Goal: Task Accomplishment & Management: Manage account settings

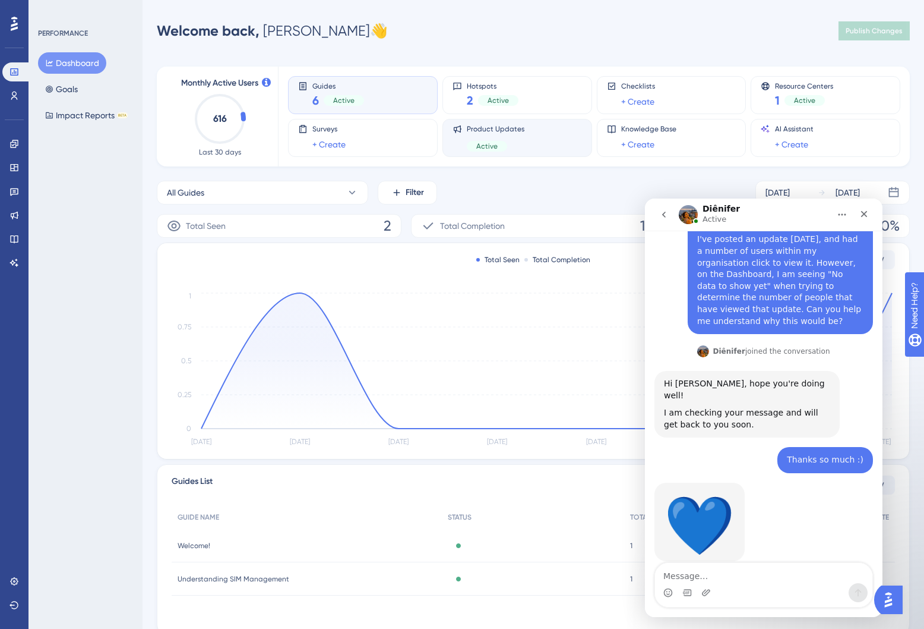
click at [520, 130] on span "Product Updates" at bounding box center [496, 129] width 58 height 10
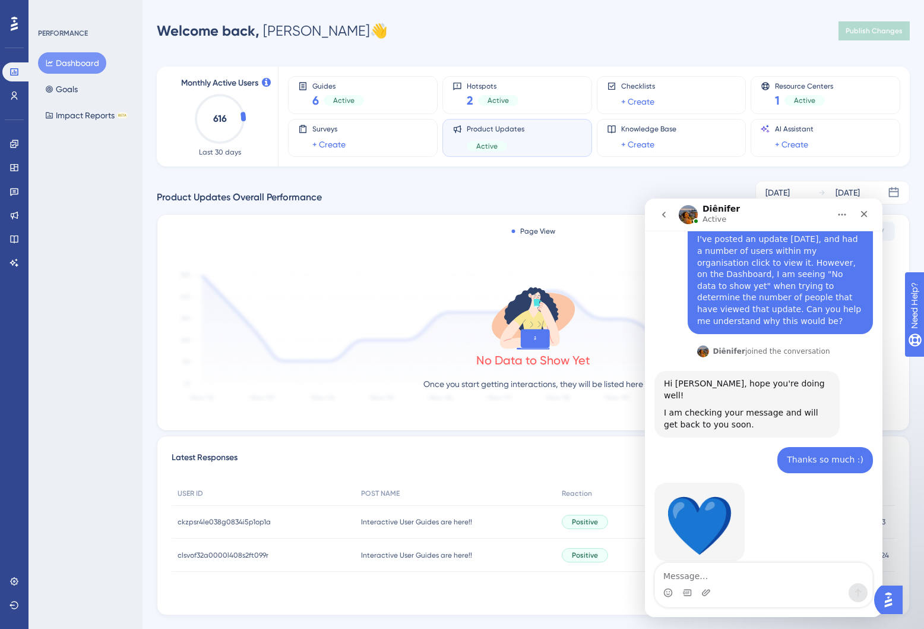
click at [528, 337] on icon at bounding box center [535, 338] width 29 height 18
click at [77, 60] on button "Dashboard" at bounding box center [72, 62] width 68 height 21
click at [19, 220] on link at bounding box center [14, 215] width 24 height 19
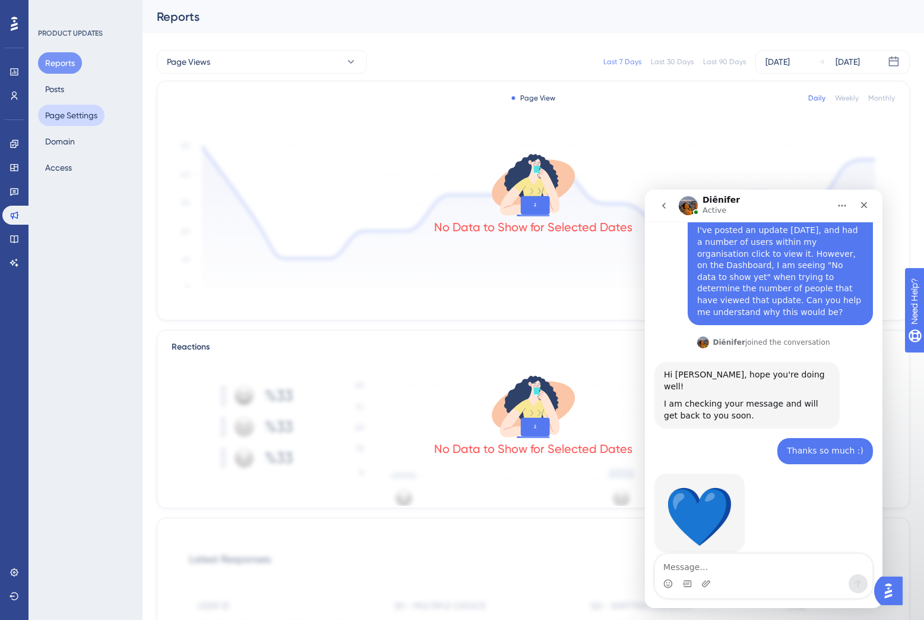
click at [74, 109] on button "Page Settings" at bounding box center [71, 115] width 67 height 21
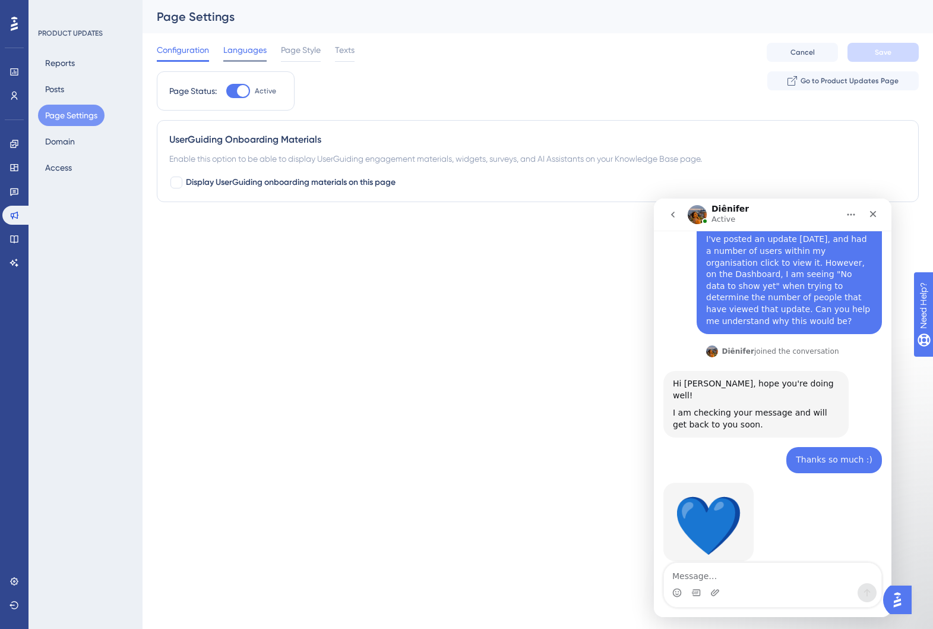
click at [242, 53] on span "Languages" at bounding box center [244, 50] width 43 height 14
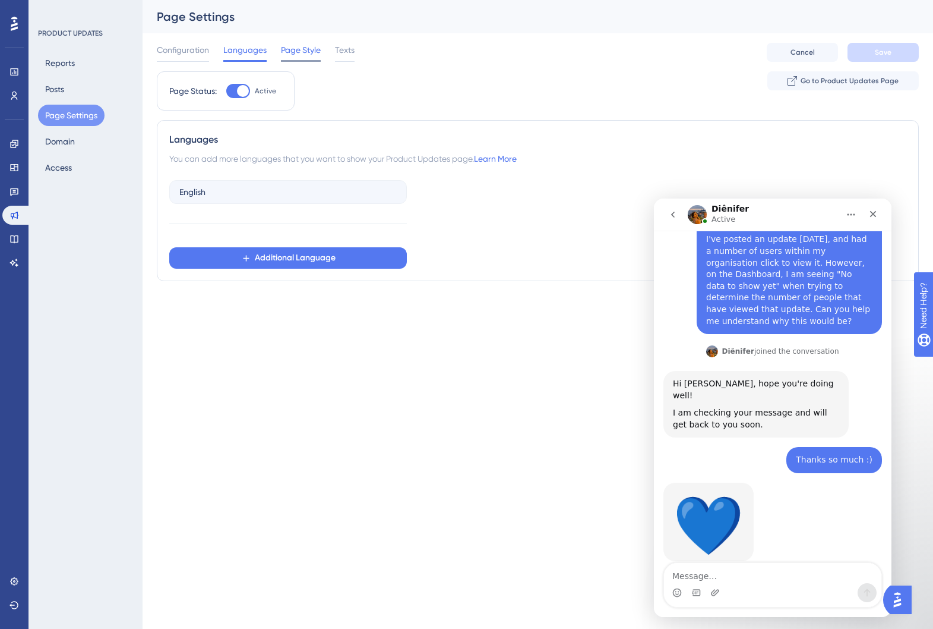
click at [305, 51] on span "Page Style" at bounding box center [301, 50] width 40 height 14
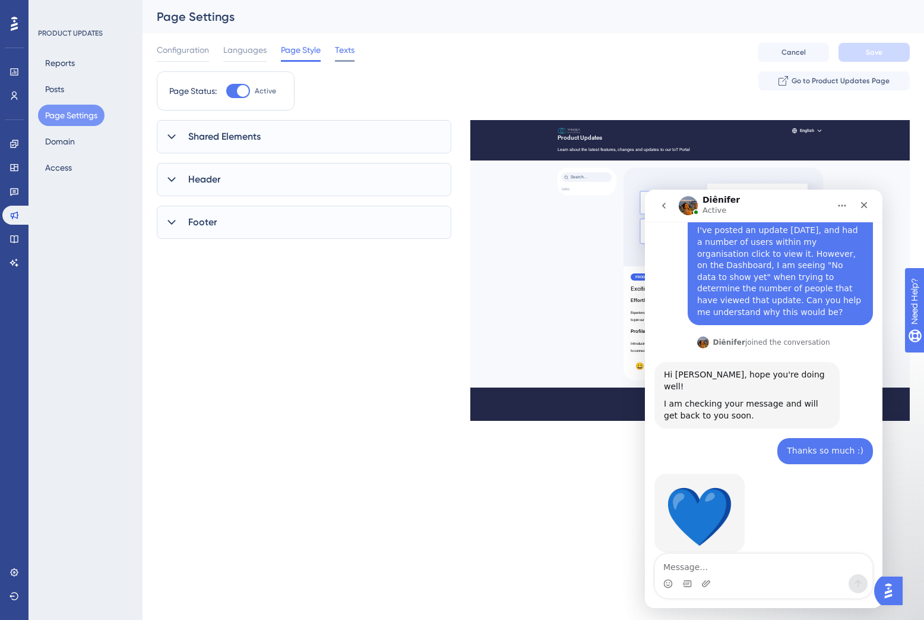
click at [349, 52] on span "Texts" at bounding box center [345, 50] width 20 height 14
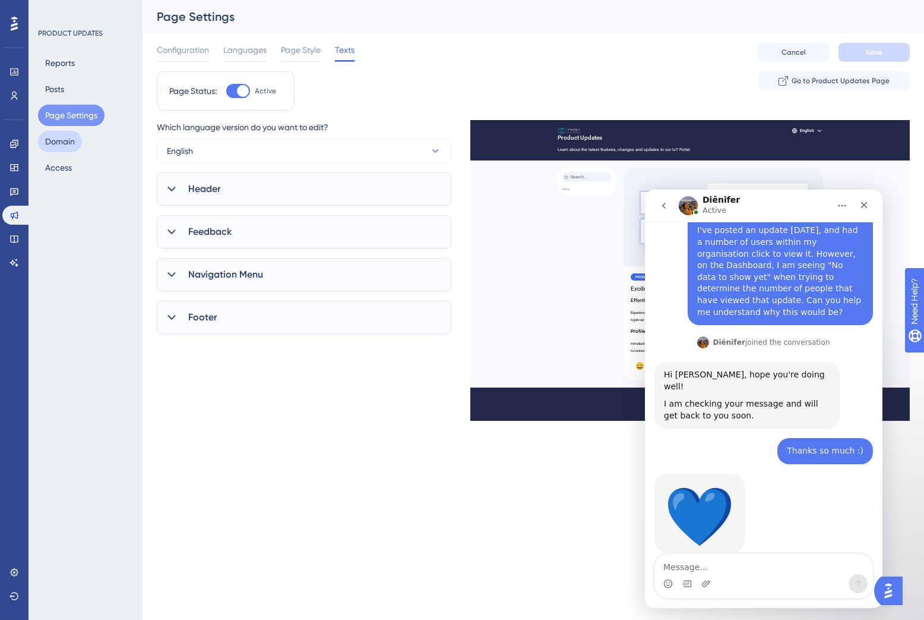
click at [62, 144] on button "Domain" at bounding box center [60, 141] width 44 height 21
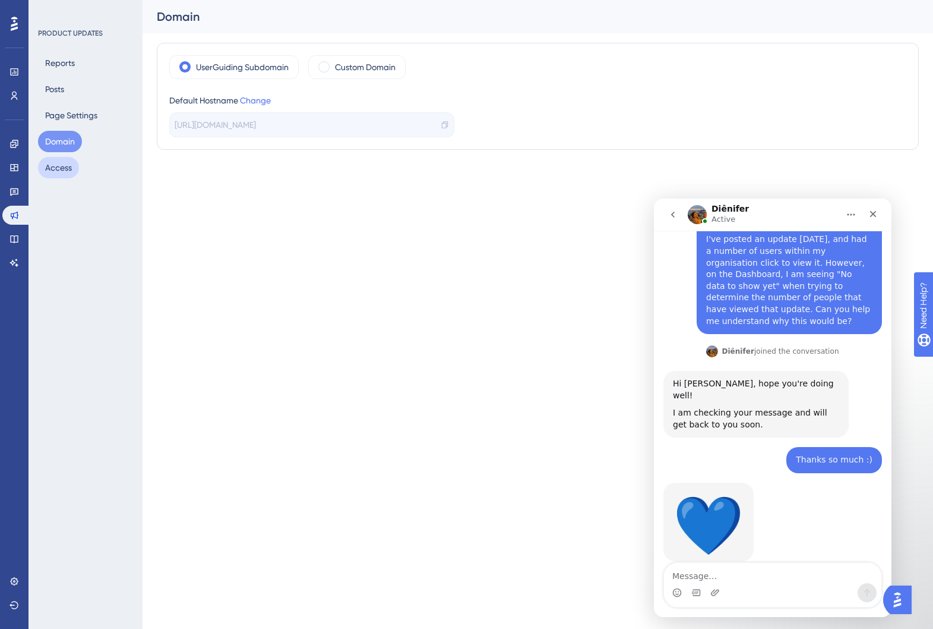
click at [56, 169] on button "Access" at bounding box center [58, 167] width 41 height 21
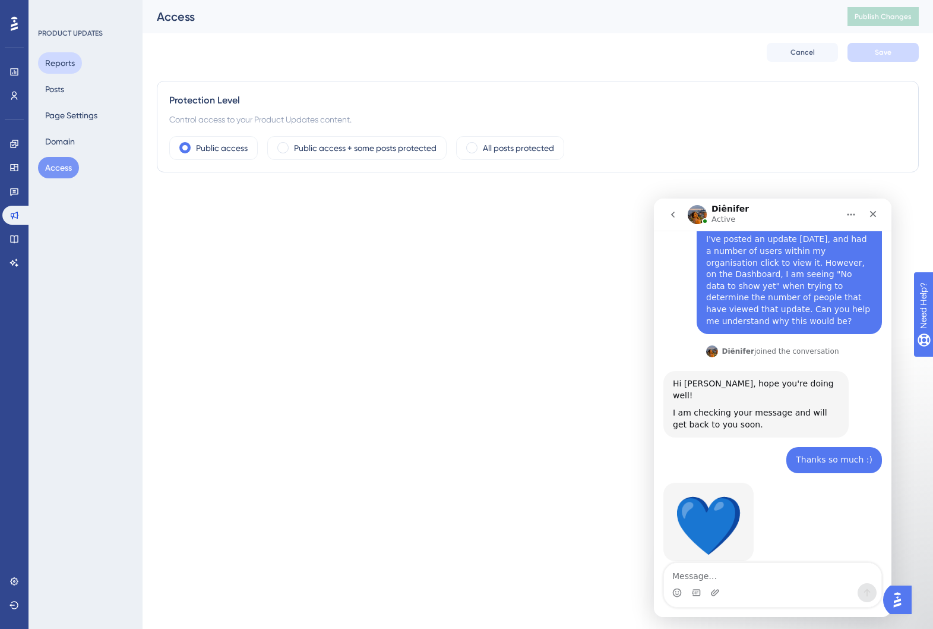
click at [57, 65] on button "Reports" at bounding box center [60, 62] width 44 height 21
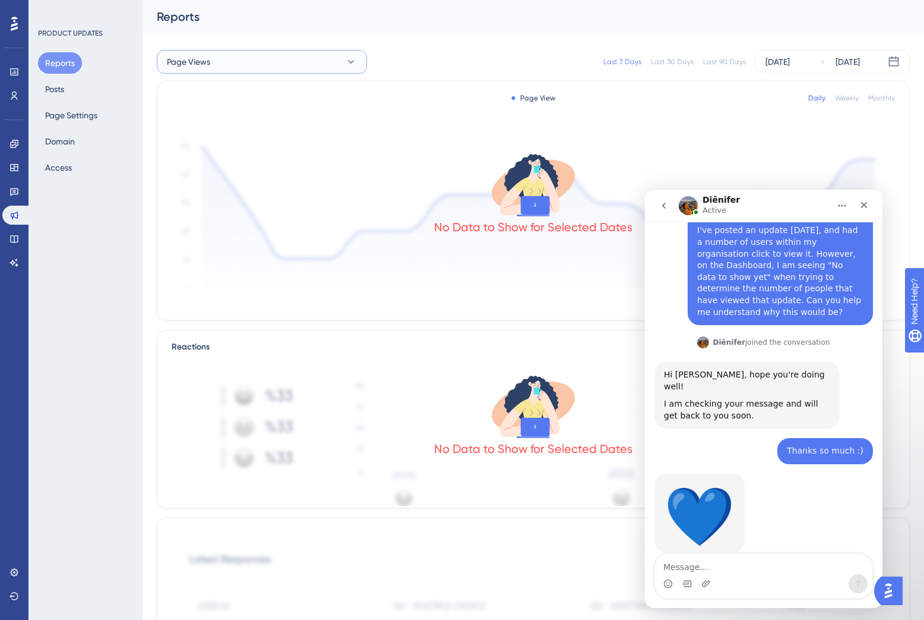
click at [274, 65] on button "Page Views" at bounding box center [262, 62] width 210 height 24
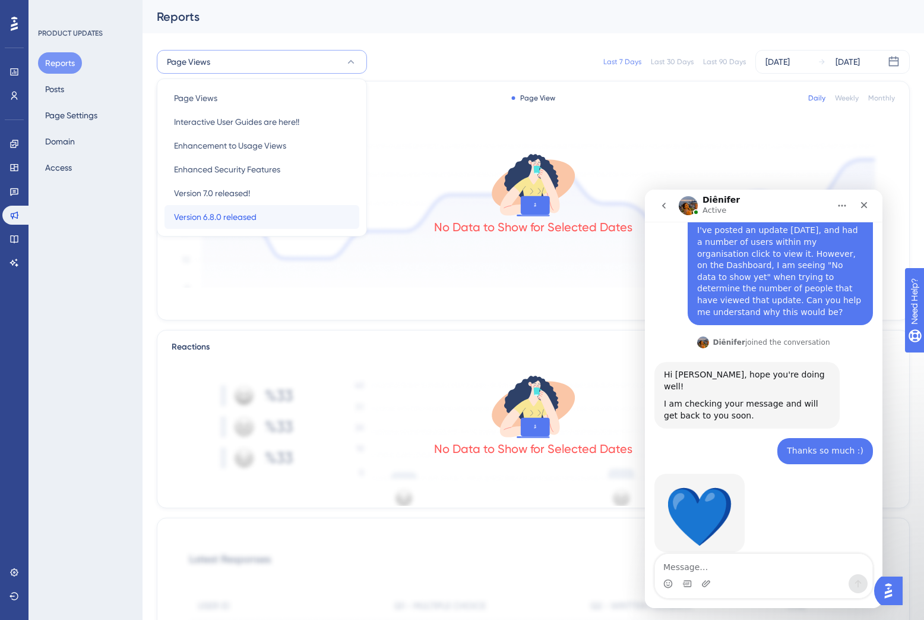
click at [252, 214] on span "Version 6.8.0 released" at bounding box center [215, 217] width 83 height 14
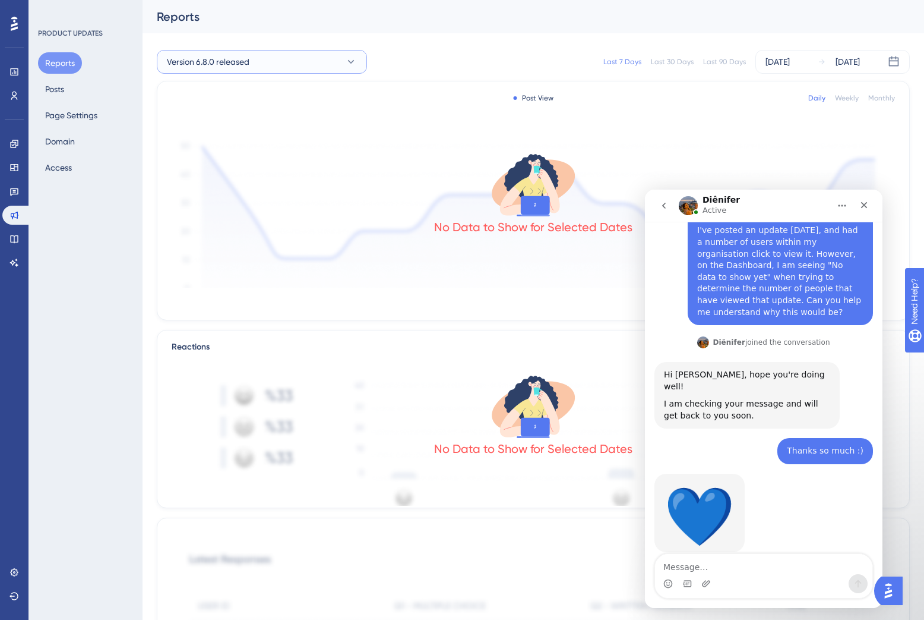
click at [252, 62] on button "Version 6.8.0 released" at bounding box center [262, 62] width 210 height 24
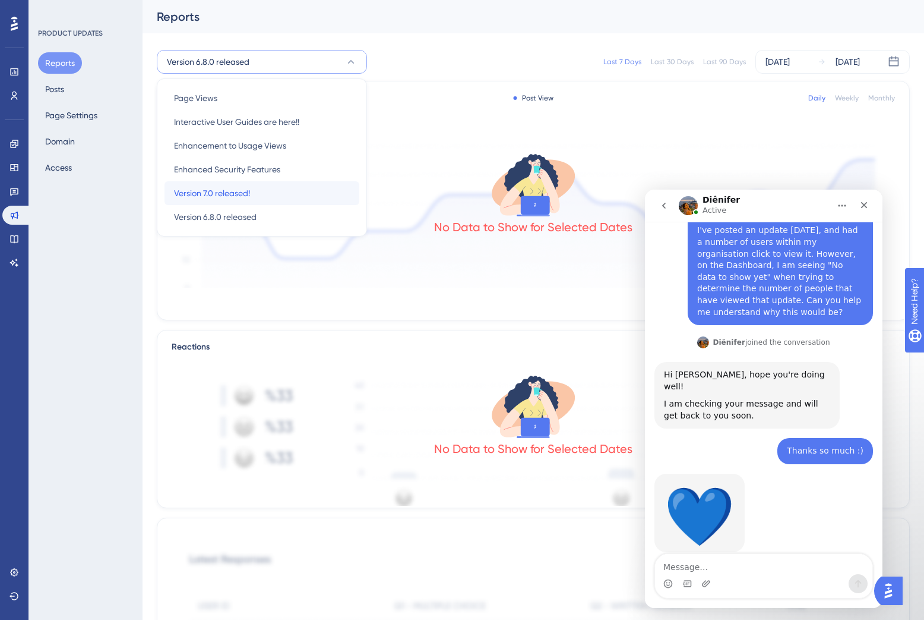
click at [226, 194] on span "Version 7.0 released!" at bounding box center [212, 193] width 76 height 14
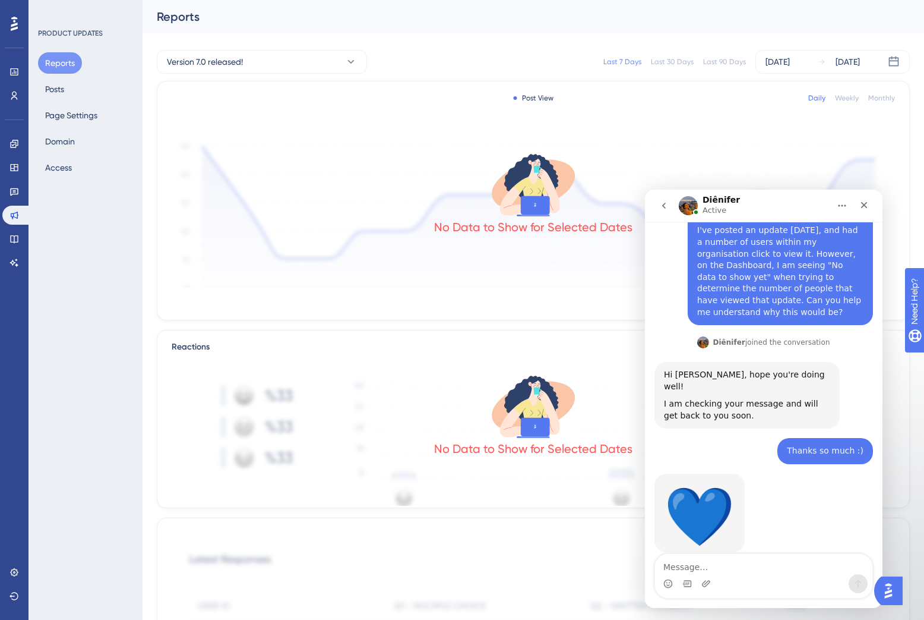
click at [636, 34] on div "Performance Users Engagement Widgets Feedback Product Updates Knowledge Base AI…" at bounding box center [534, 593] width 782 height 1186
click at [631, 57] on div "Last 7 Days" at bounding box center [623, 62] width 38 height 10
click at [820, 65] on icon at bounding box center [822, 62] width 8 height 8
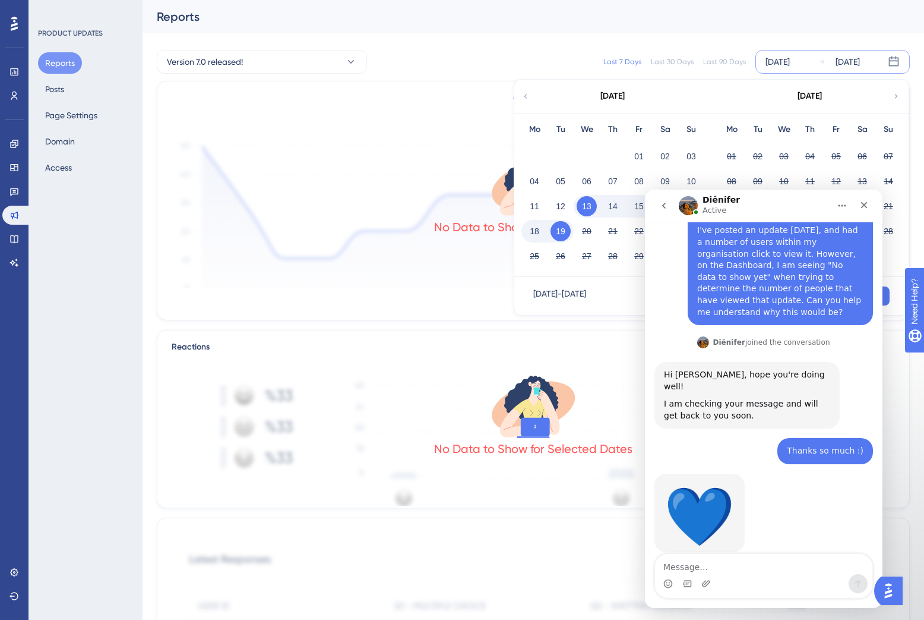
click at [757, 27] on div "Reports" at bounding box center [534, 16] width 782 height 33
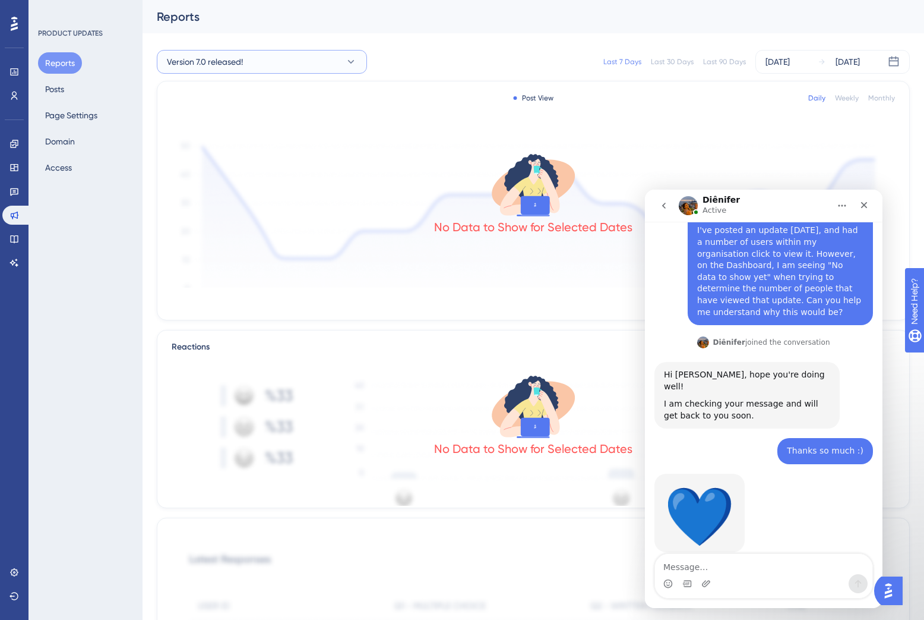
click at [257, 65] on button "Version 7.0 released!" at bounding box center [262, 62] width 210 height 24
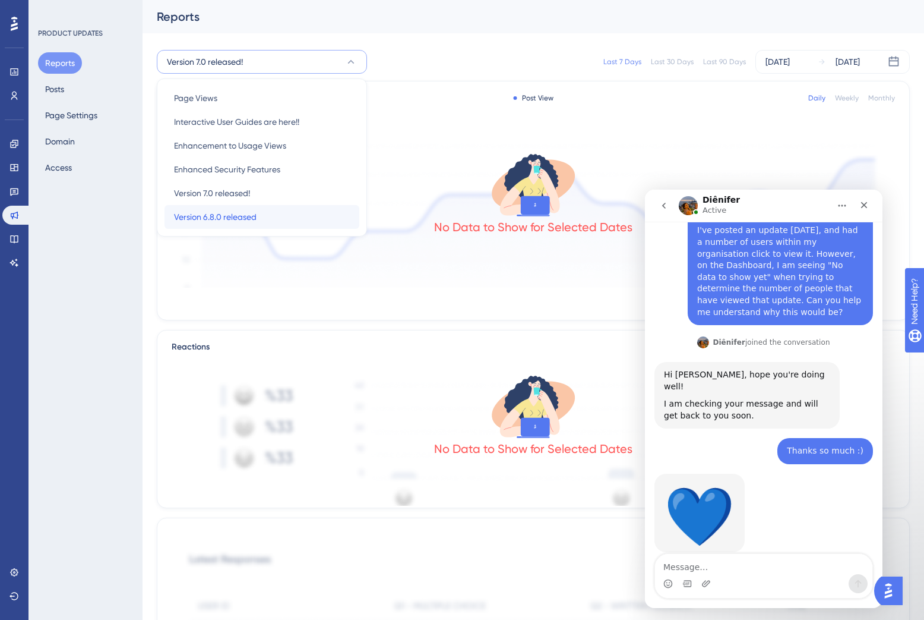
click at [254, 209] on div "Version 6.8.0 released Version 6.8.0 released" at bounding box center [262, 217] width 176 height 24
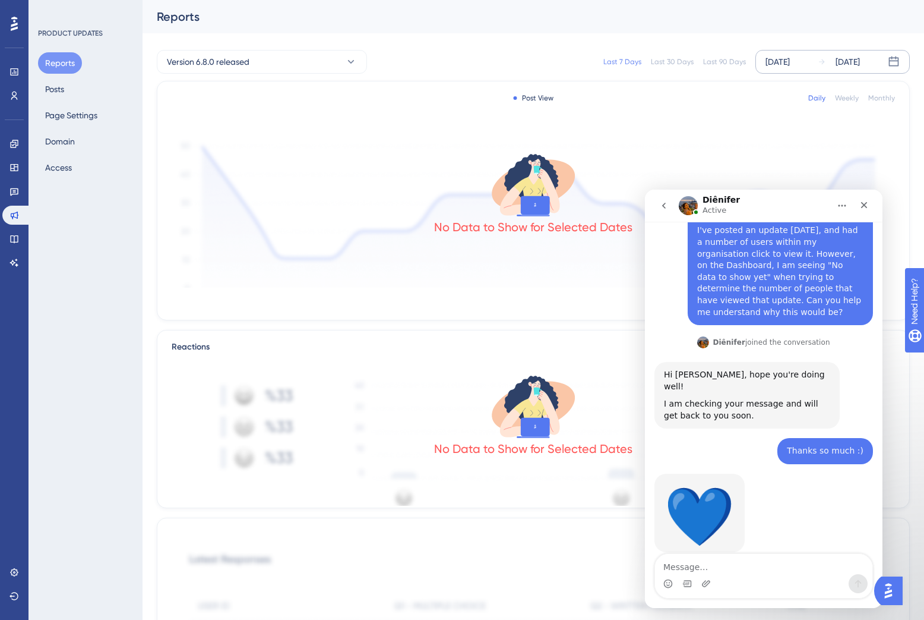
click at [790, 55] on div "[DATE]" at bounding box center [778, 62] width 24 height 14
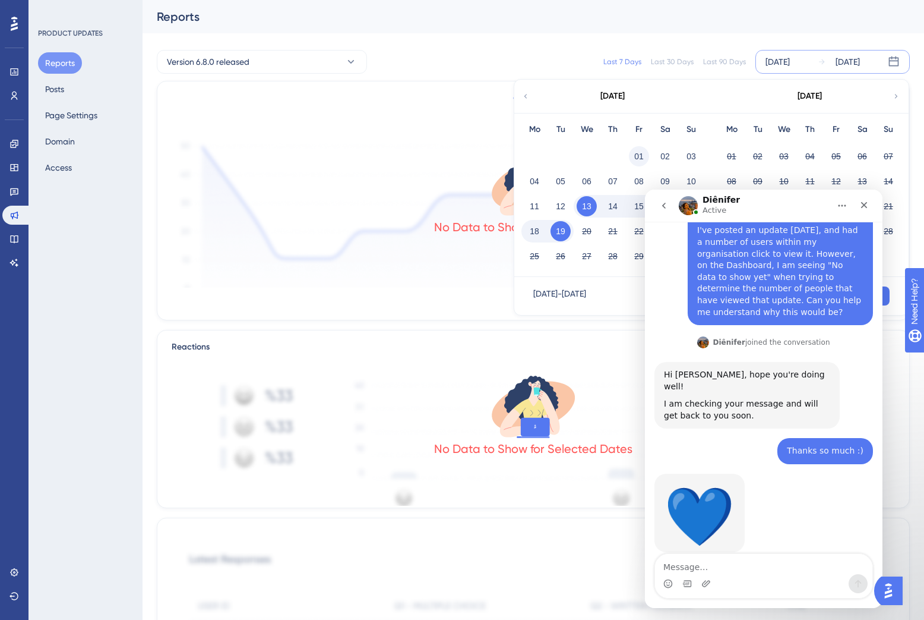
click at [635, 153] on button "01" at bounding box center [639, 156] width 20 height 20
click at [590, 29] on div "Reports" at bounding box center [534, 16] width 782 height 33
